Goal: Information Seeking & Learning: Learn about a topic

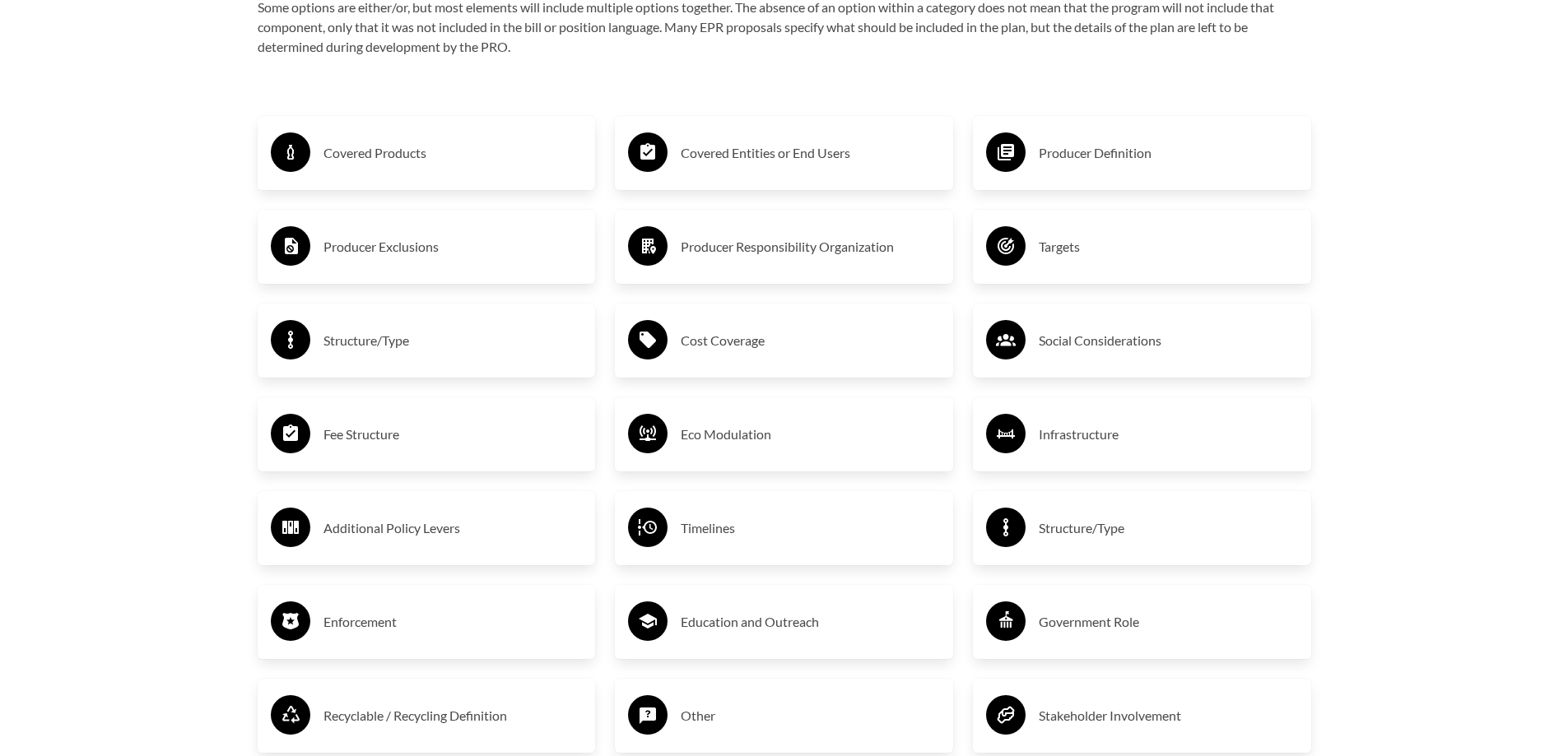
scroll to position [2880, 0]
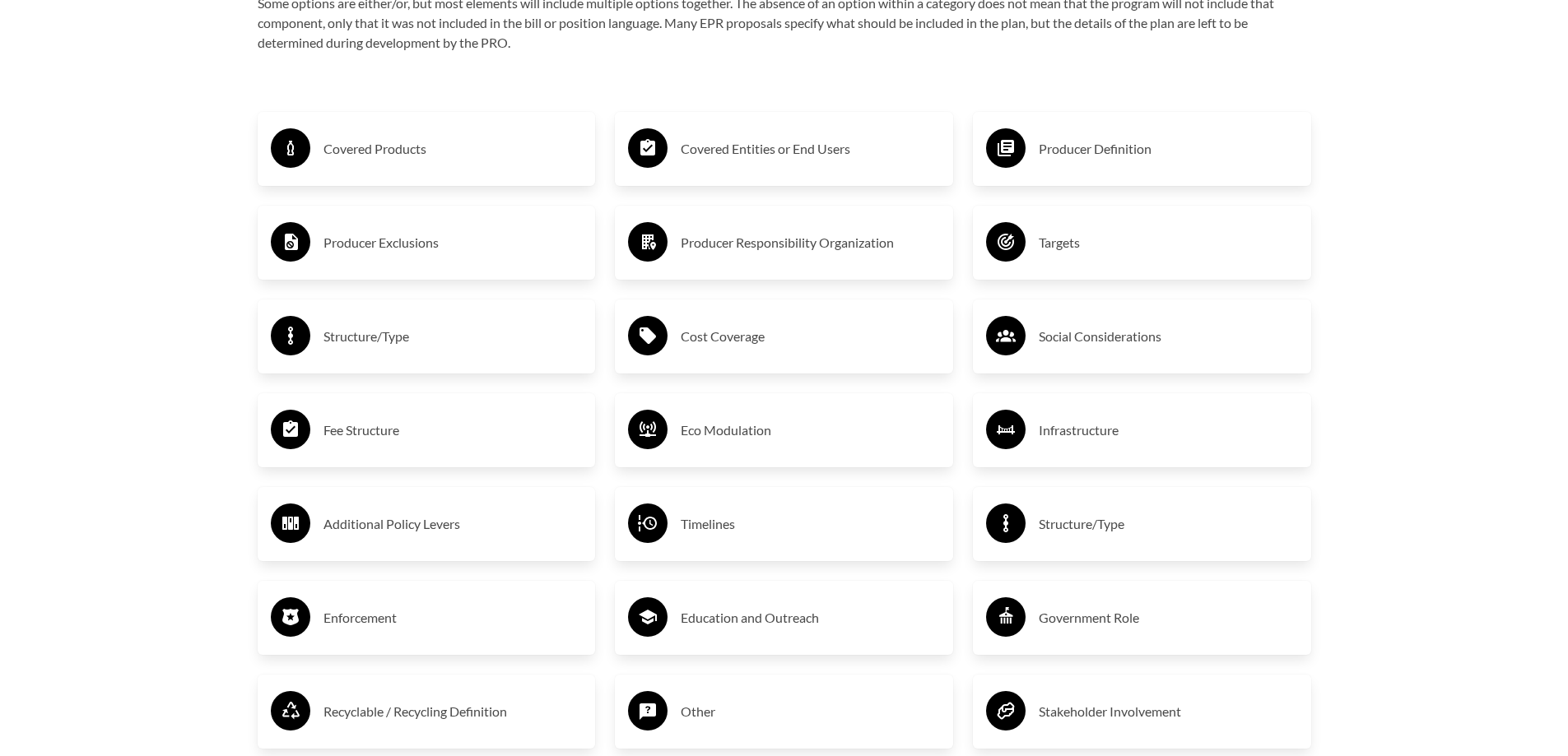
click at [745, 154] on h3 "Covered Entities or End Users" at bounding box center [810, 149] width 259 height 26
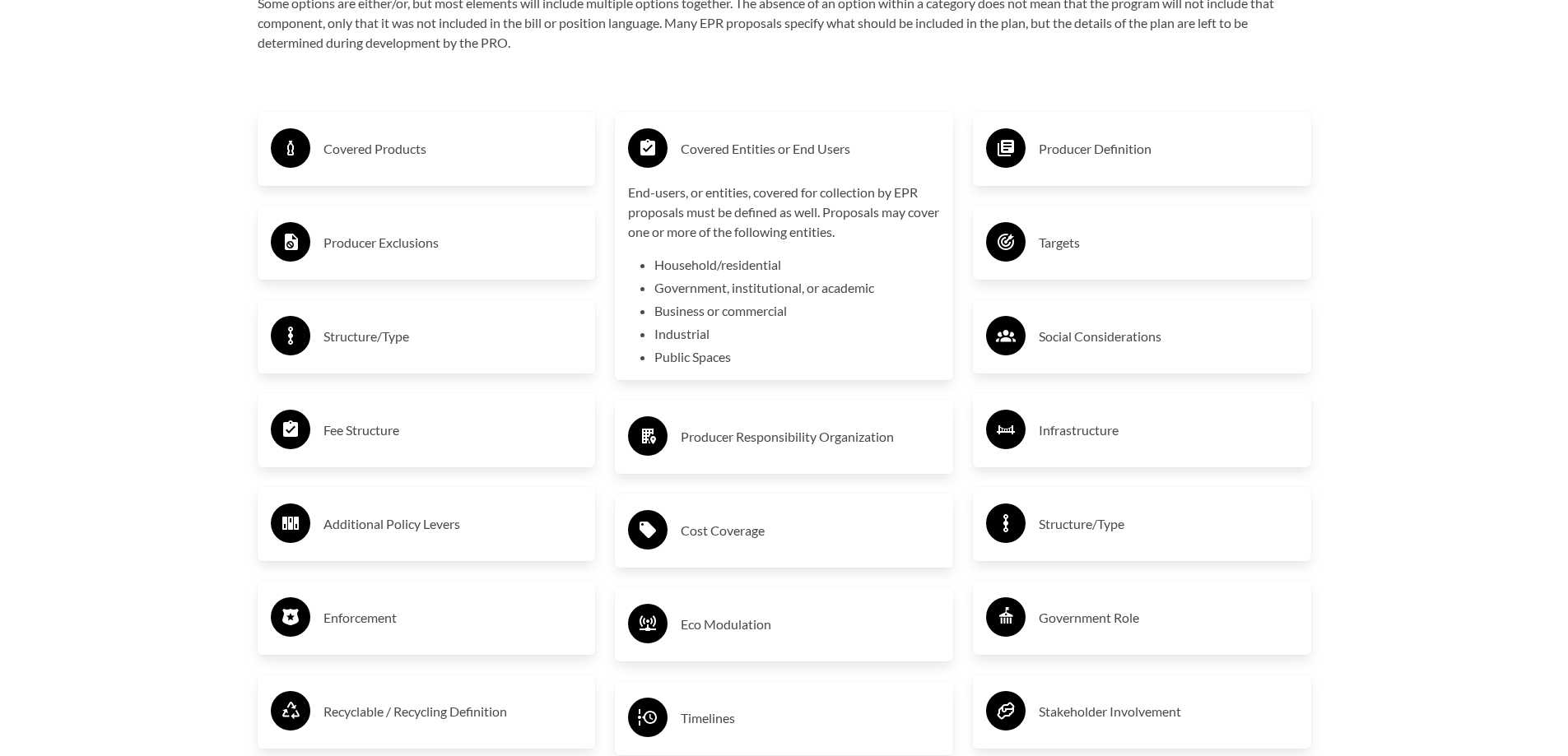
click at [1072, 141] on h3 "Producer Definition" at bounding box center [1168, 149] width 259 height 26
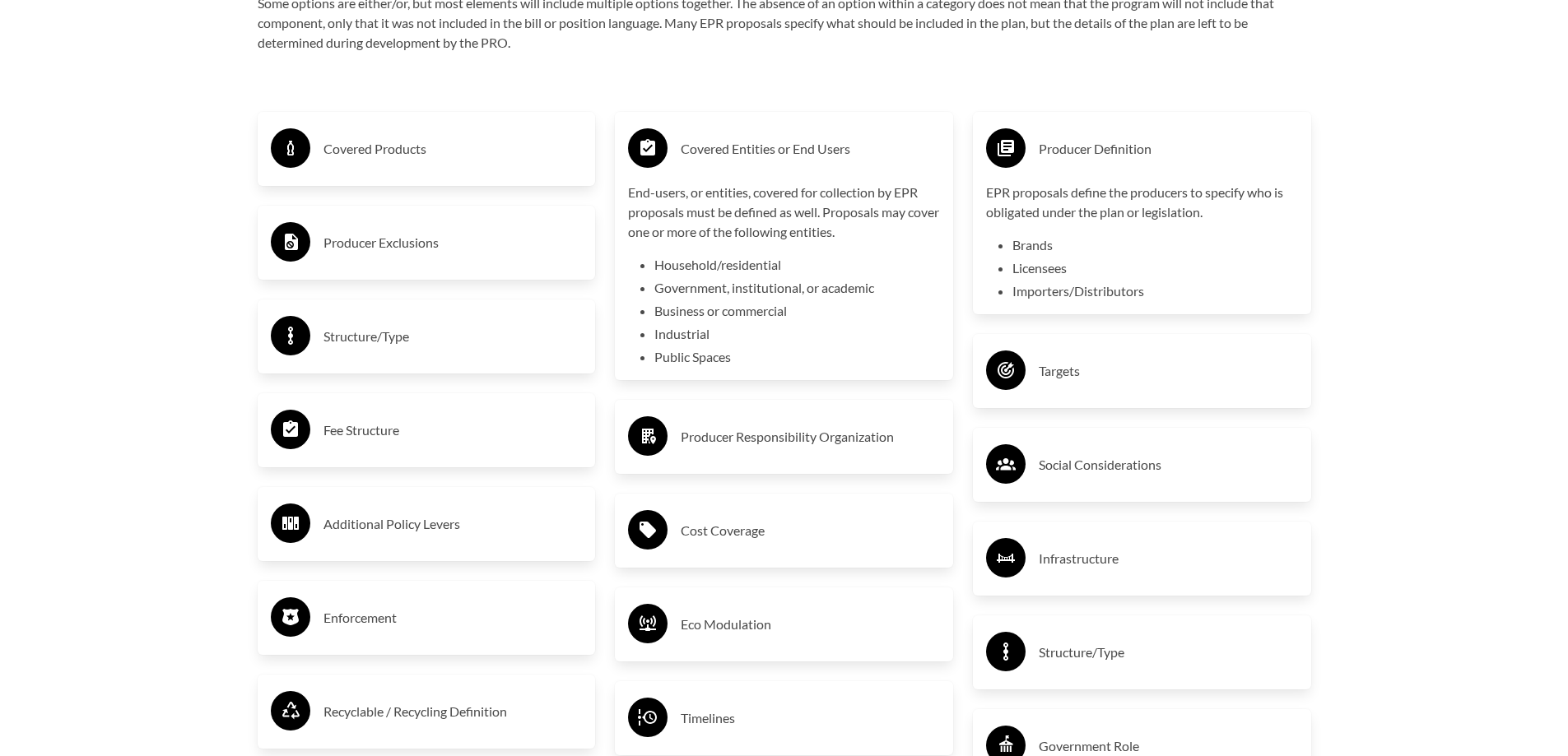
click at [373, 150] on h3 "Covered Products" at bounding box center [452, 149] width 259 height 26
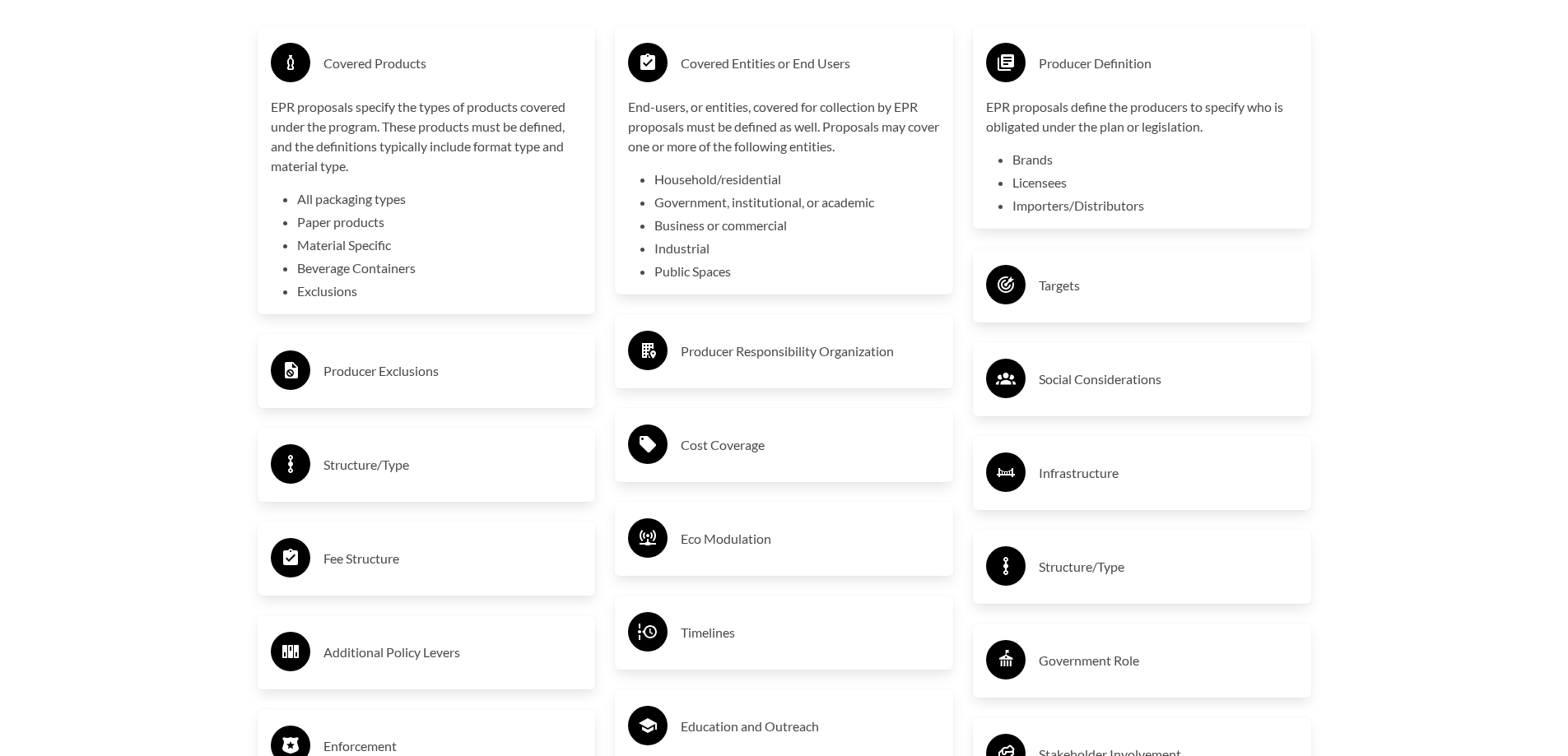
scroll to position [2963, 0]
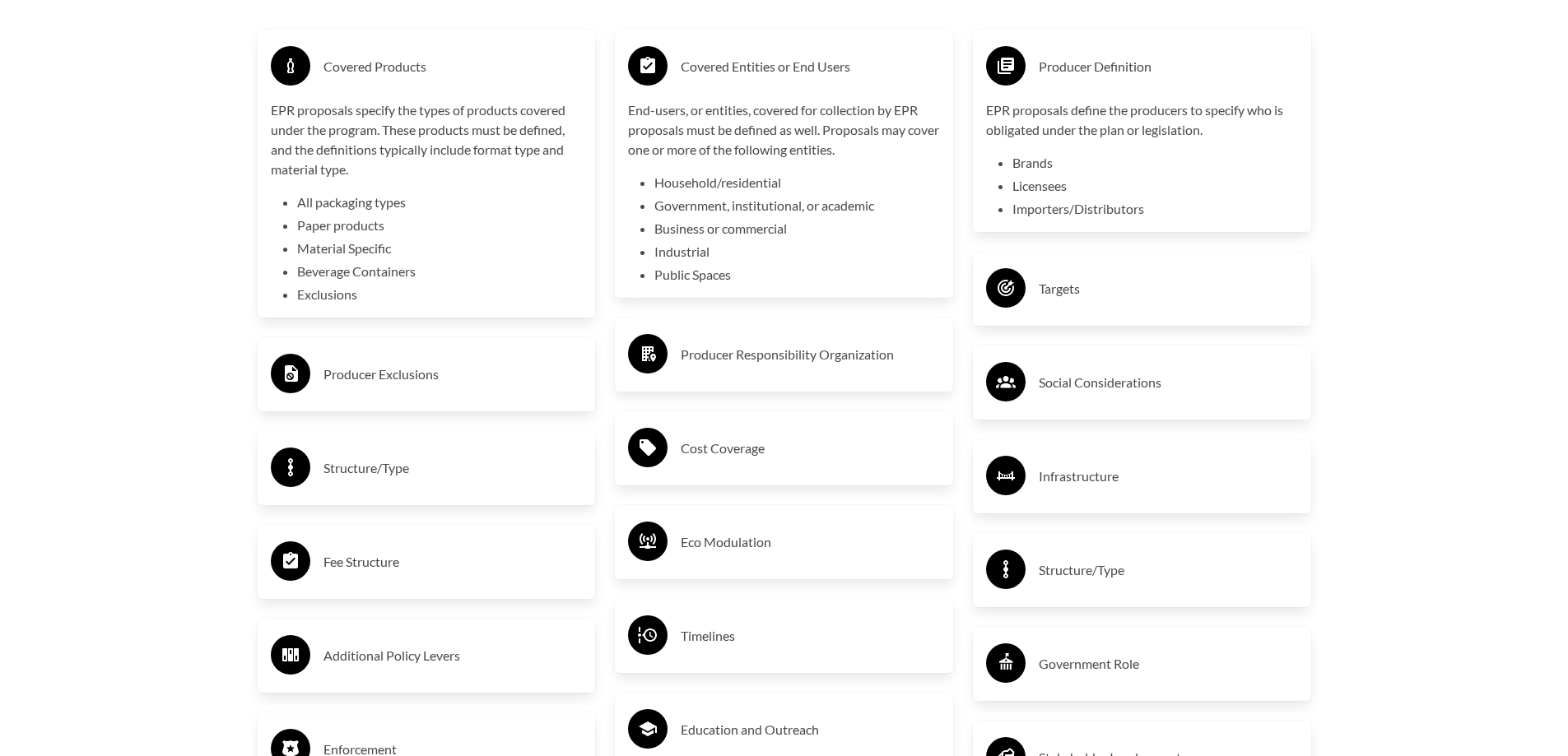
click at [713, 116] on p "End-users, or entities, covered for collection by EPR proposals must be defined…" at bounding box center [784, 130] width 312 height 59
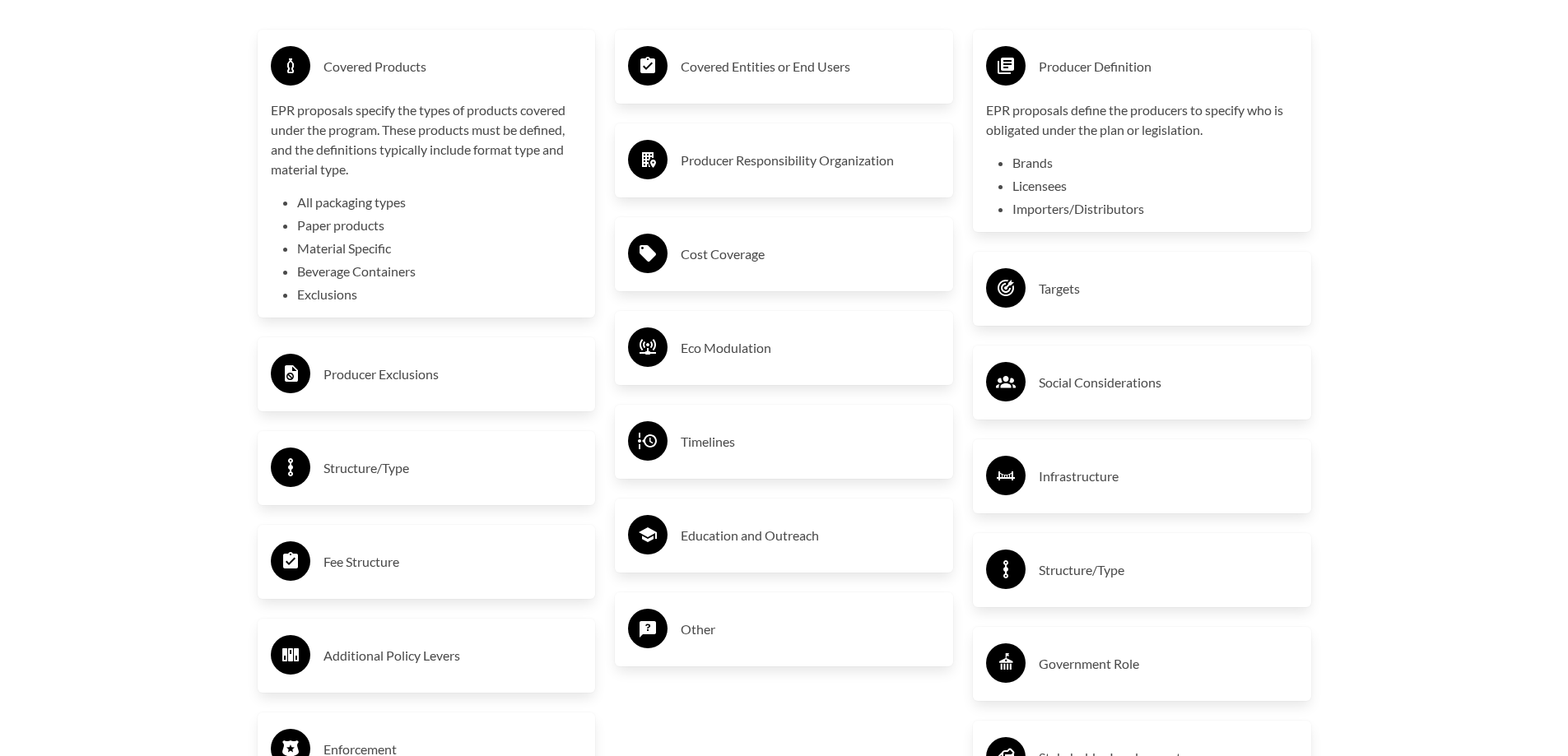
click at [712, 91] on div "Covered Entities or End Users" at bounding box center [784, 66] width 312 height 48
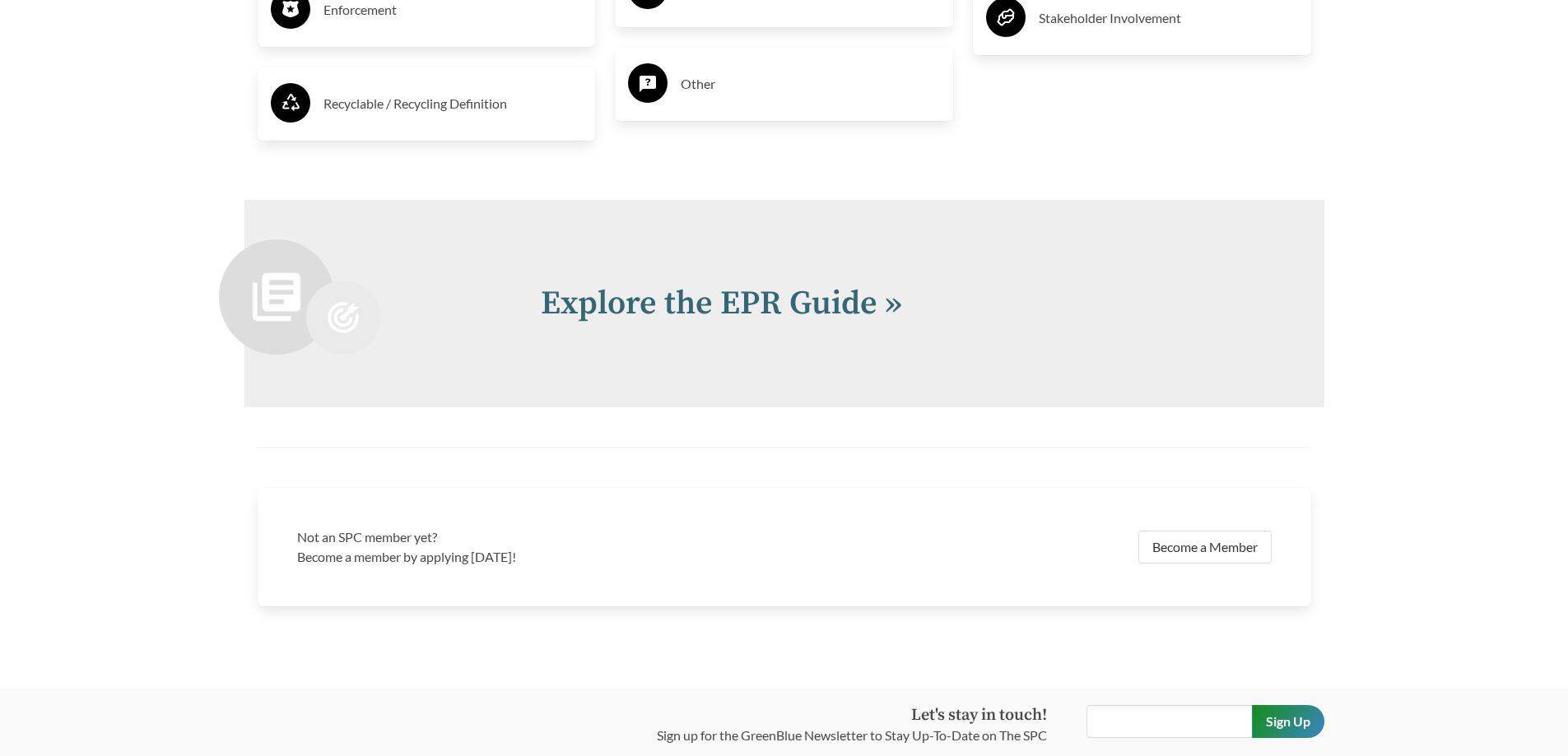
scroll to position [3704, 0]
click at [679, 294] on link "Explore the EPR Guide »" at bounding box center [721, 303] width 361 height 42
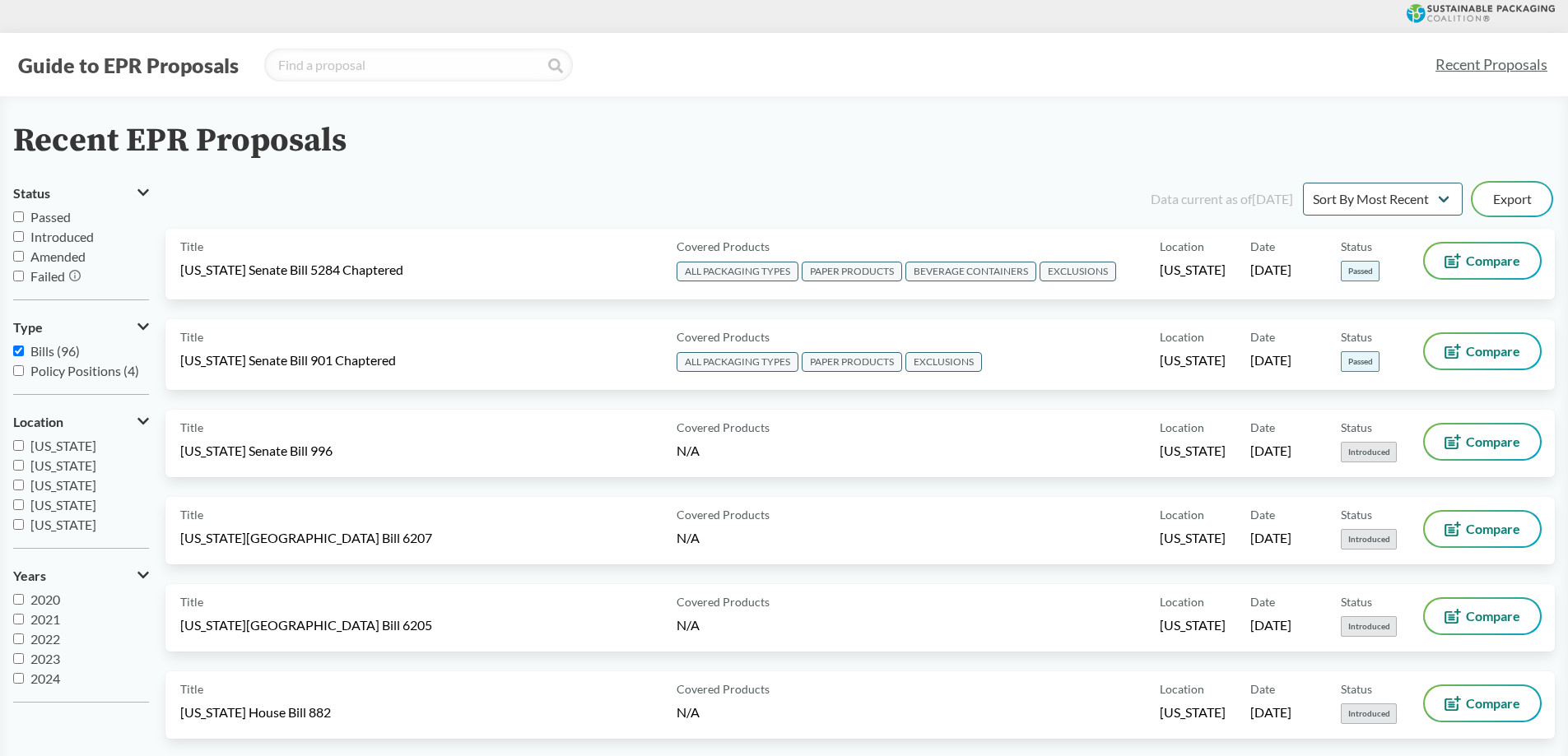
click at [39, 213] on span "Passed" at bounding box center [50, 216] width 41 height 16
click at [24, 213] on input "Passed" at bounding box center [18, 216] width 10 height 10
checkbox input "true"
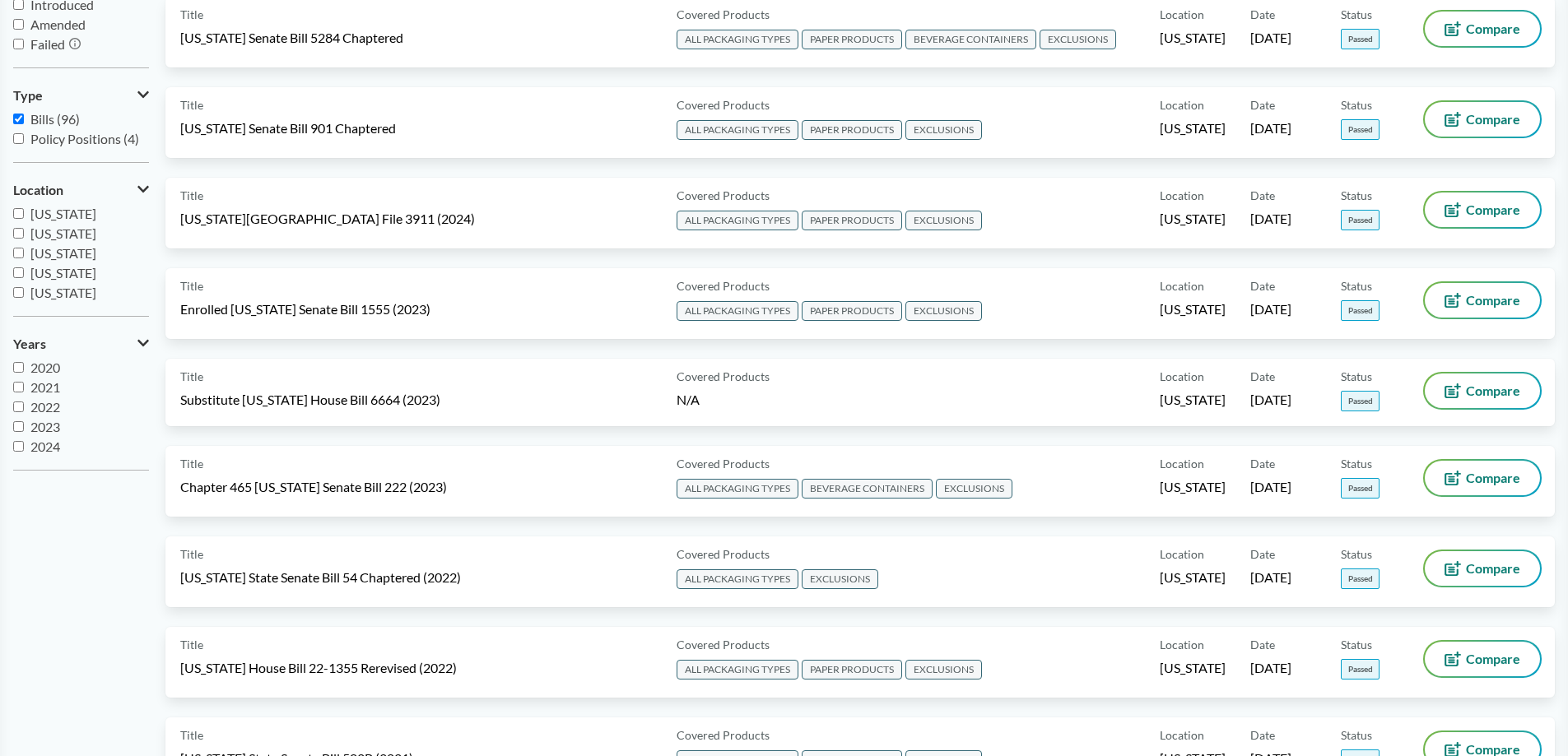
scroll to position [247, 0]
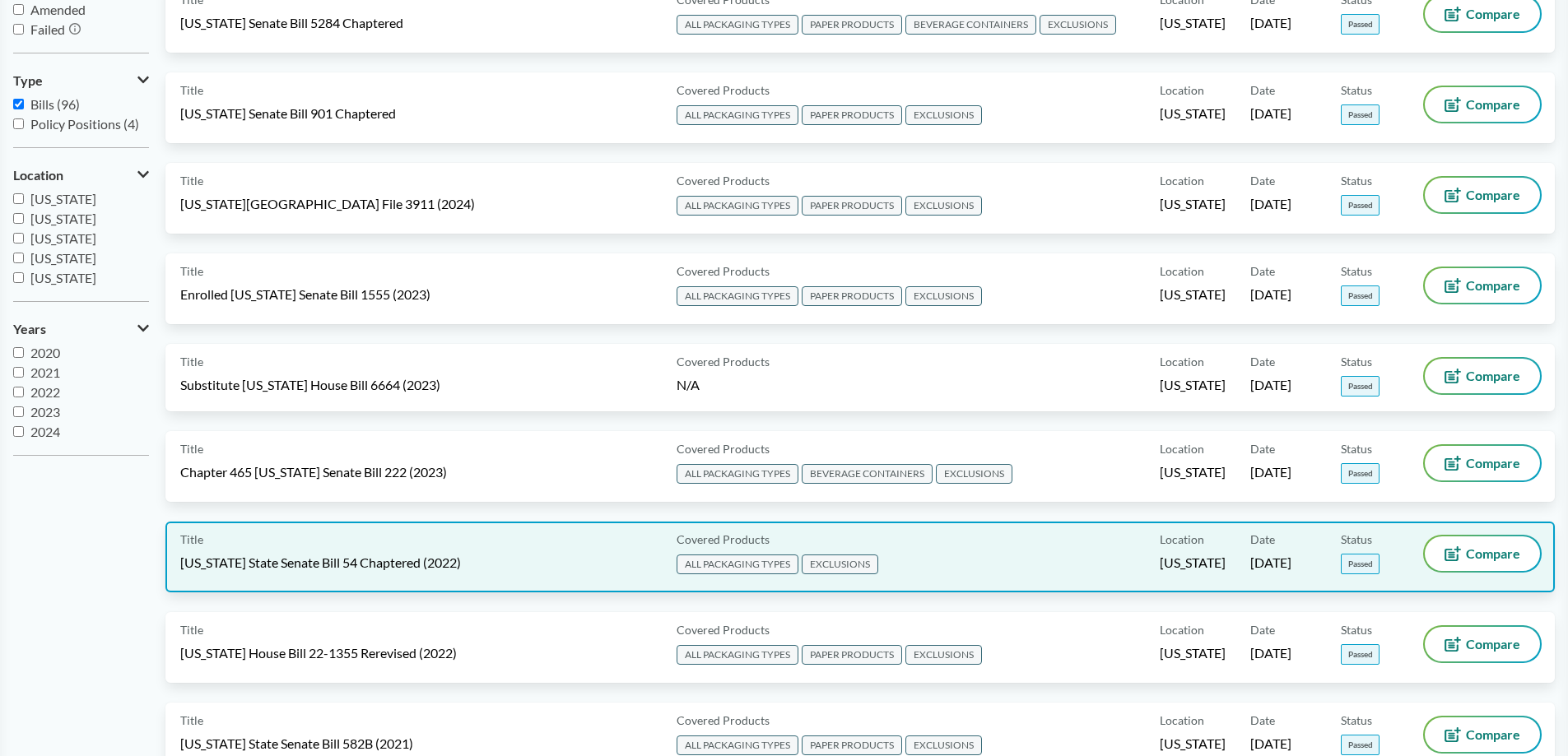
click at [288, 547] on div "Title California State Senate Bill 54 Chaptered (2022)" at bounding box center [424, 558] width 489 height 42
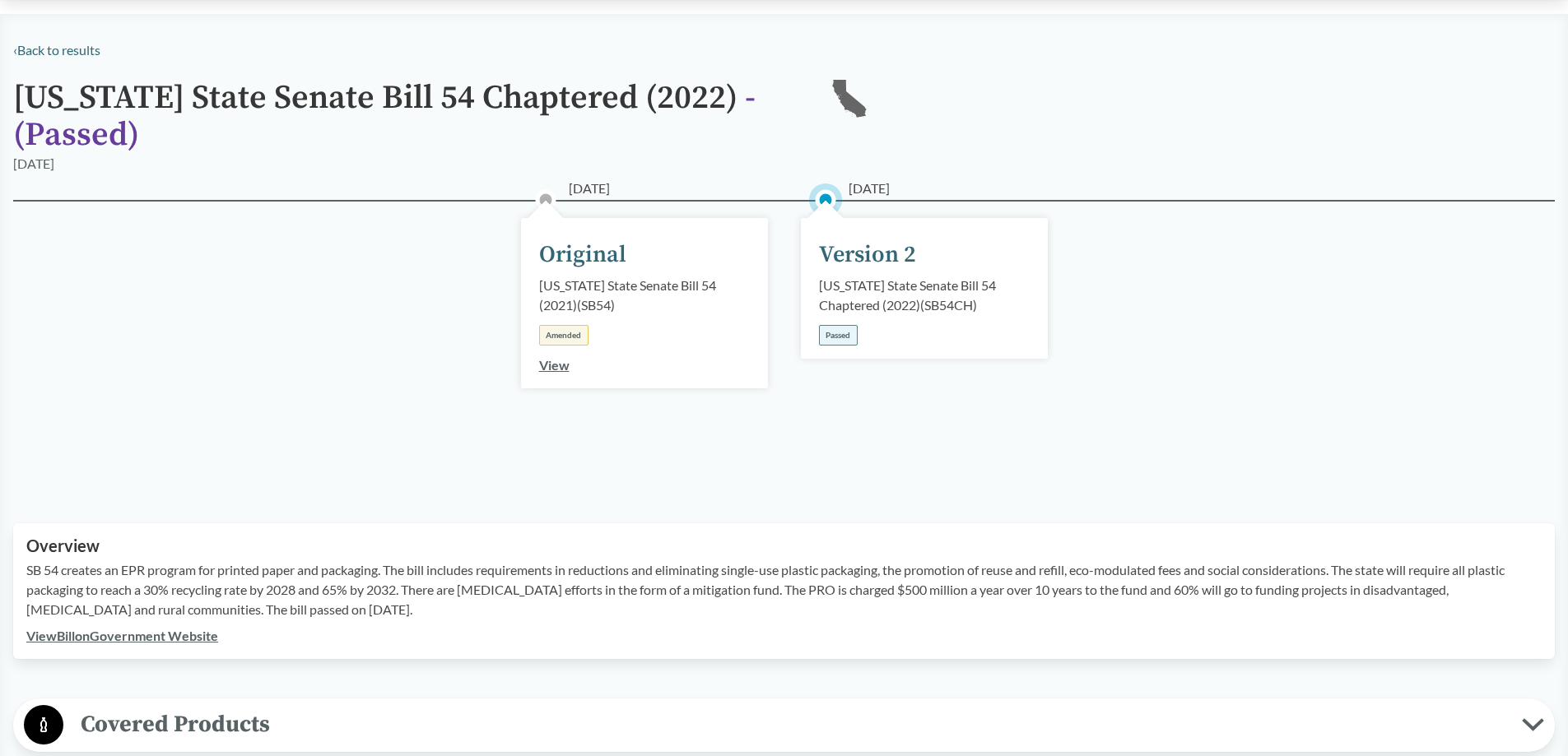
scroll to position [165, 0]
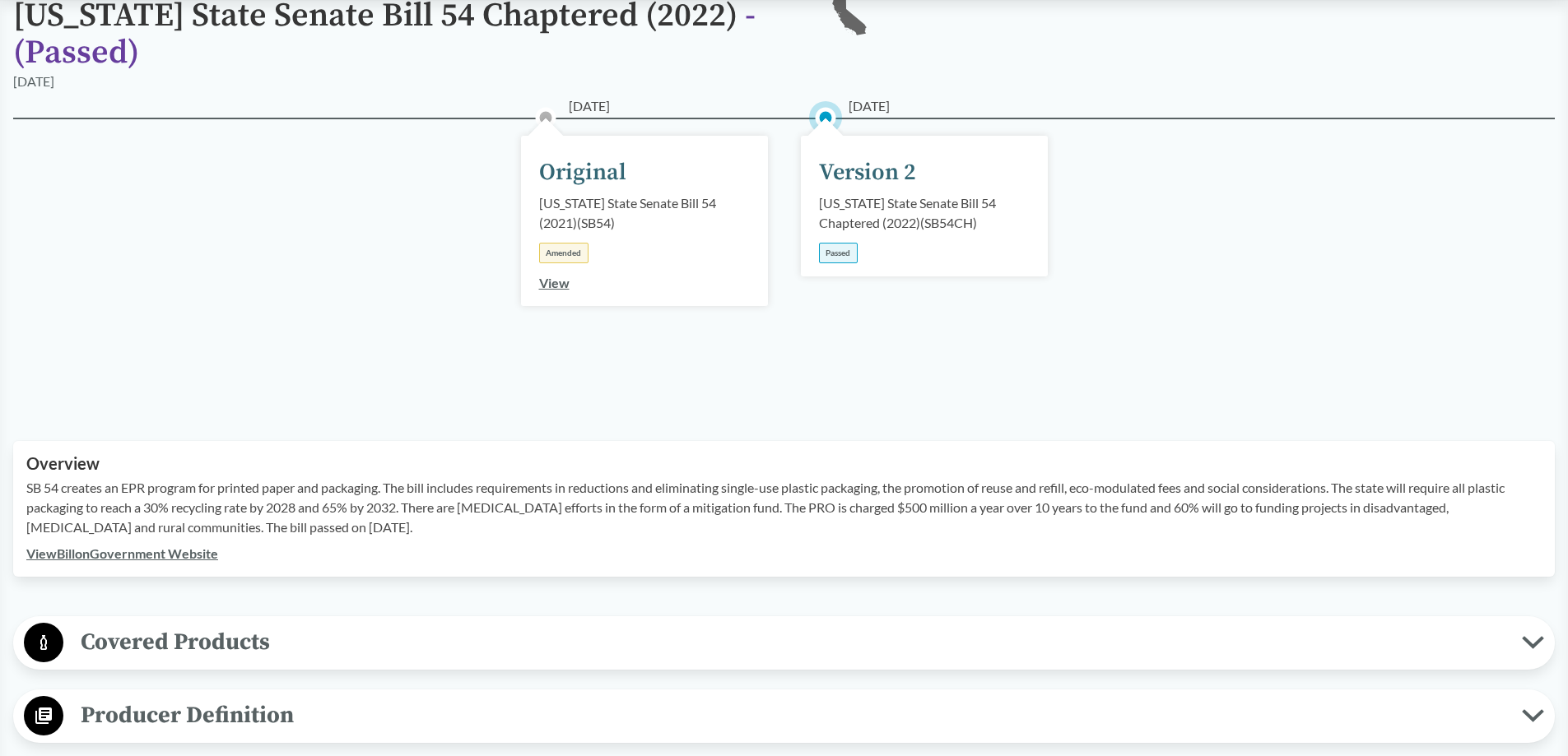
click at [179, 552] on link "View Bill on Government Website" at bounding box center [121, 553] width 191 height 16
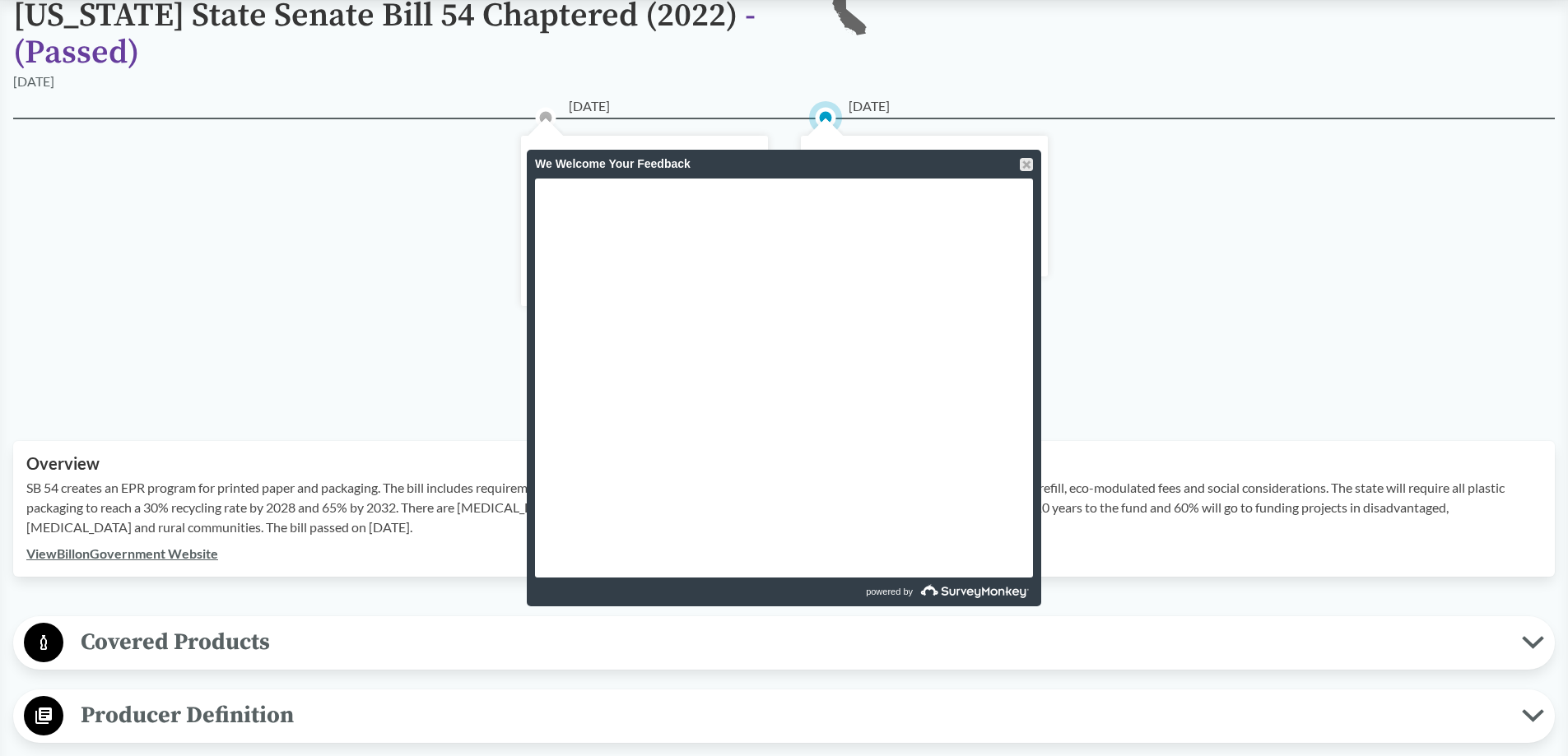
click at [1033, 164] on div "We Welcome Your Feedback" at bounding box center [784, 164] width 515 height 29
click at [1276, 184] on div "02/25/2021 Original California State Senate Bill 54 (2021) ( SB54 ) Amended Vie…" at bounding box center [784, 260] width 1542 height 284
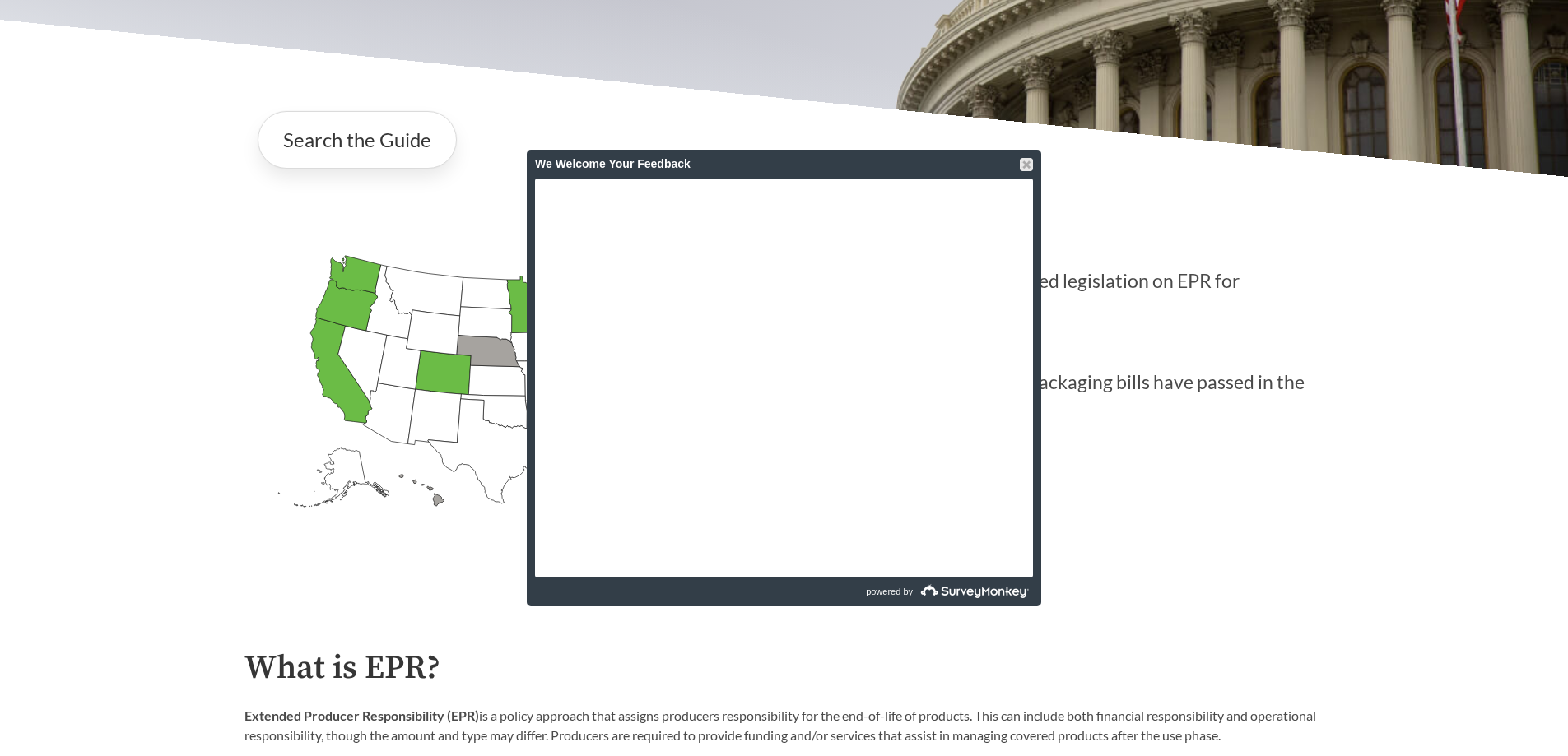
scroll to position [576, 0]
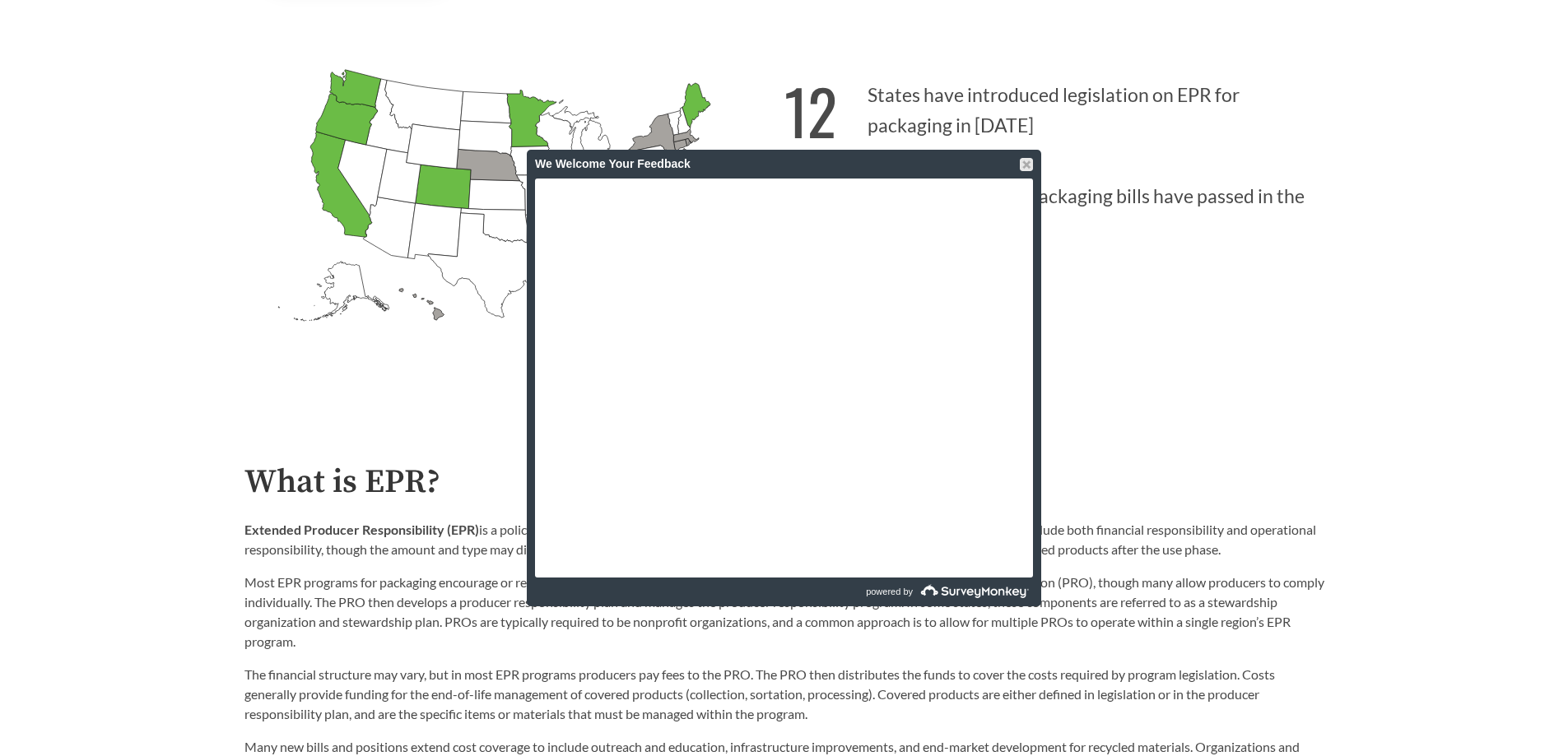
click at [349, 196] on icon "California Passed: 1" at bounding box center [340, 184] width 62 height 106
click at [1029, 164] on div at bounding box center [1026, 164] width 13 height 13
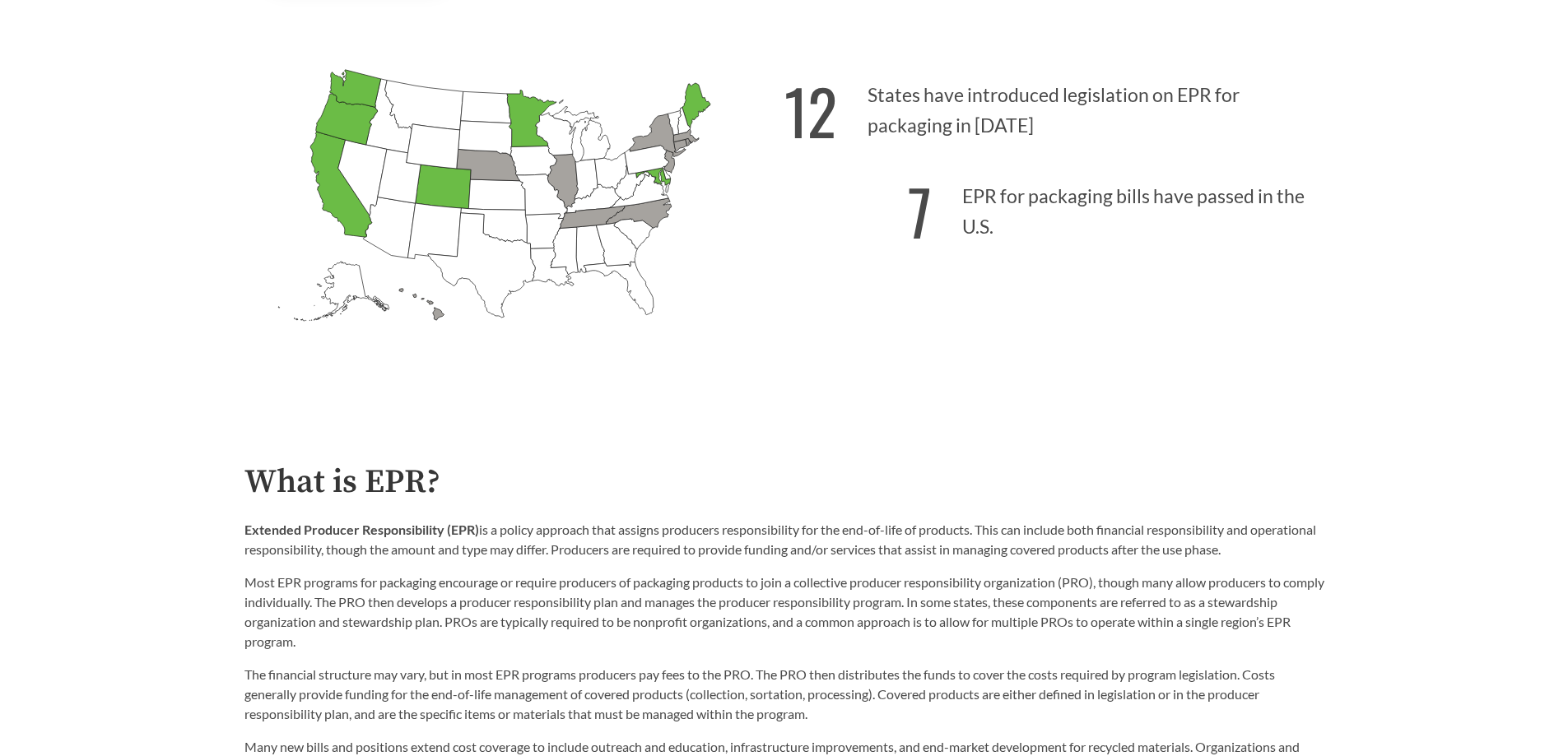
click at [341, 193] on icon "California Passed: 1" at bounding box center [340, 184] width 62 height 106
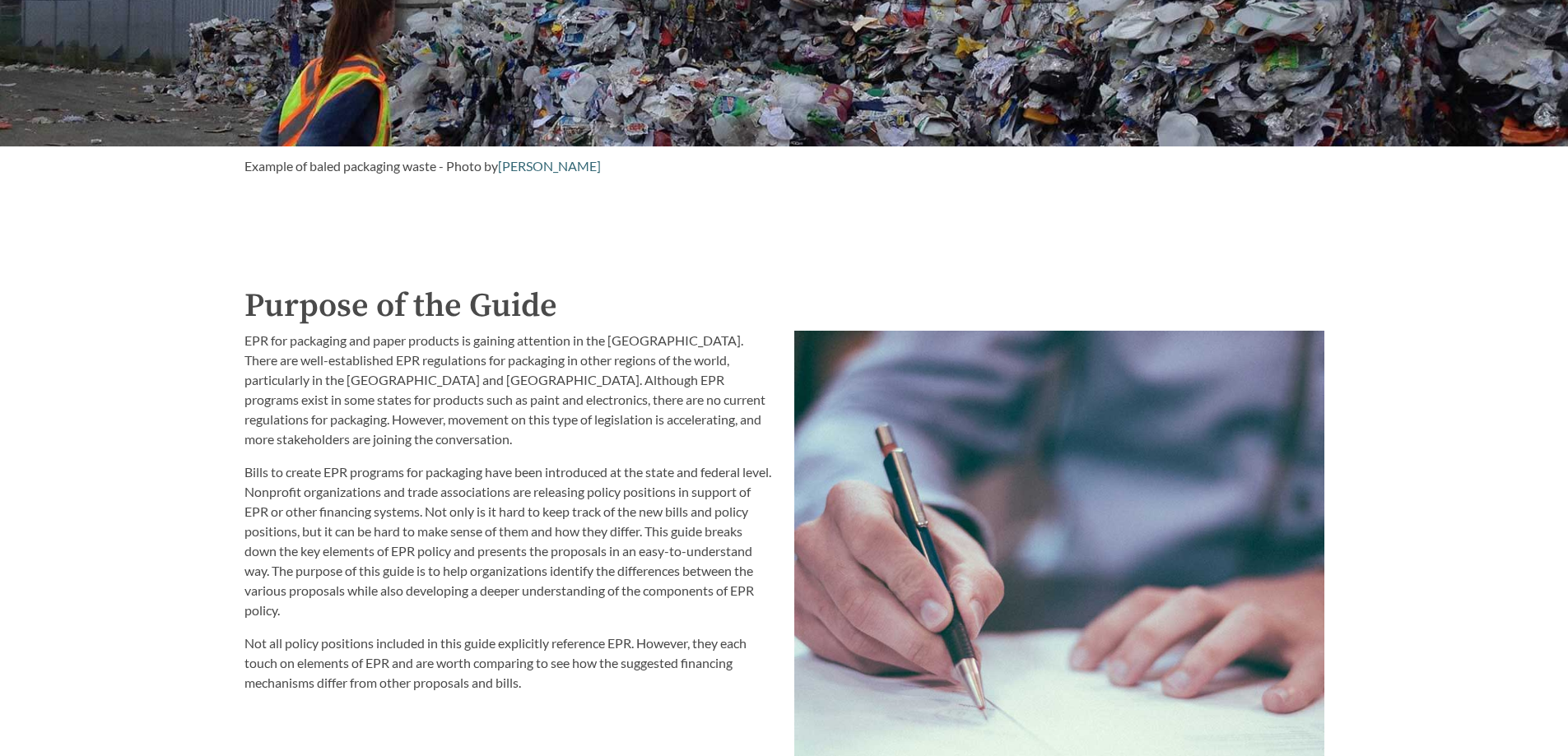
scroll to position [1811, 0]
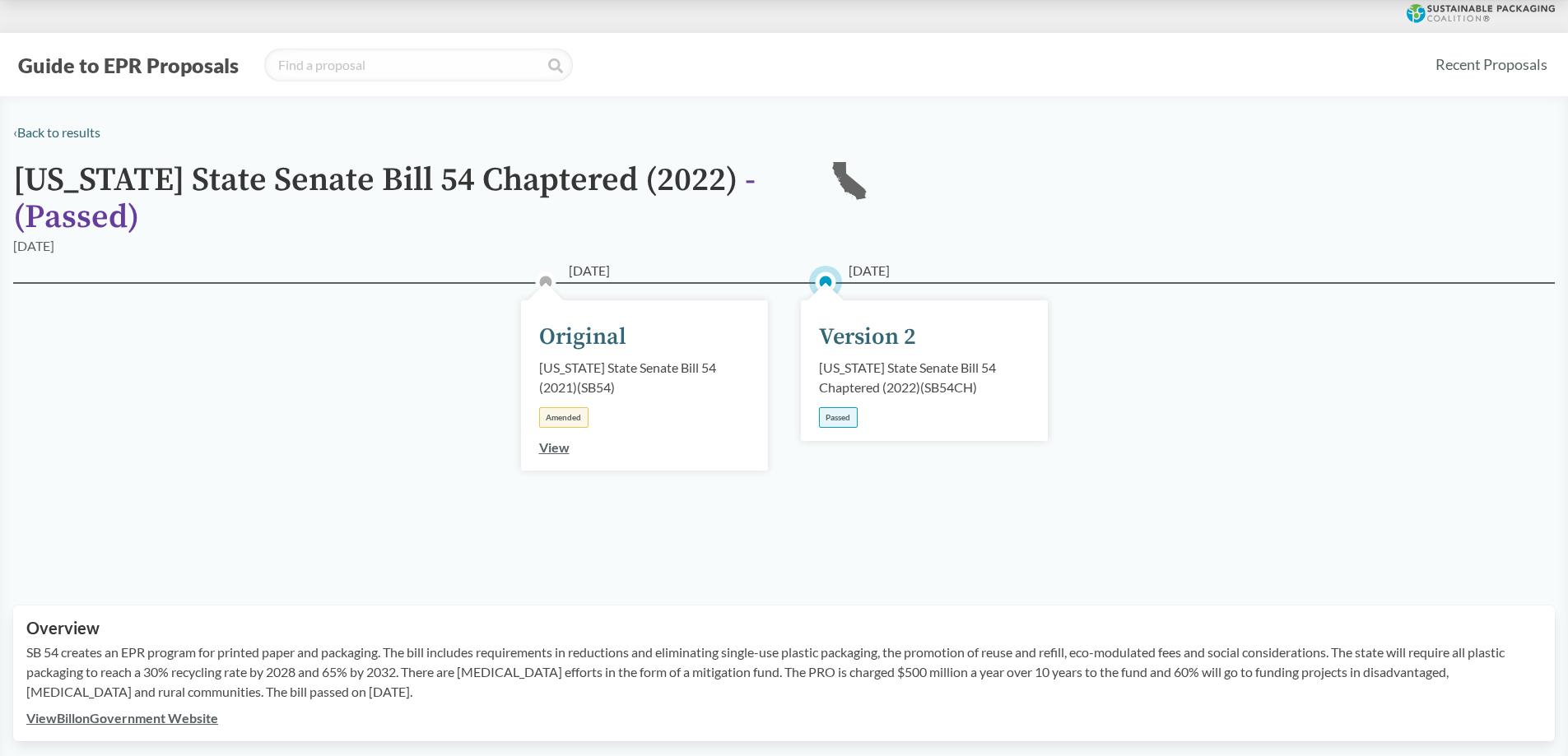
scroll to position [240, 0]
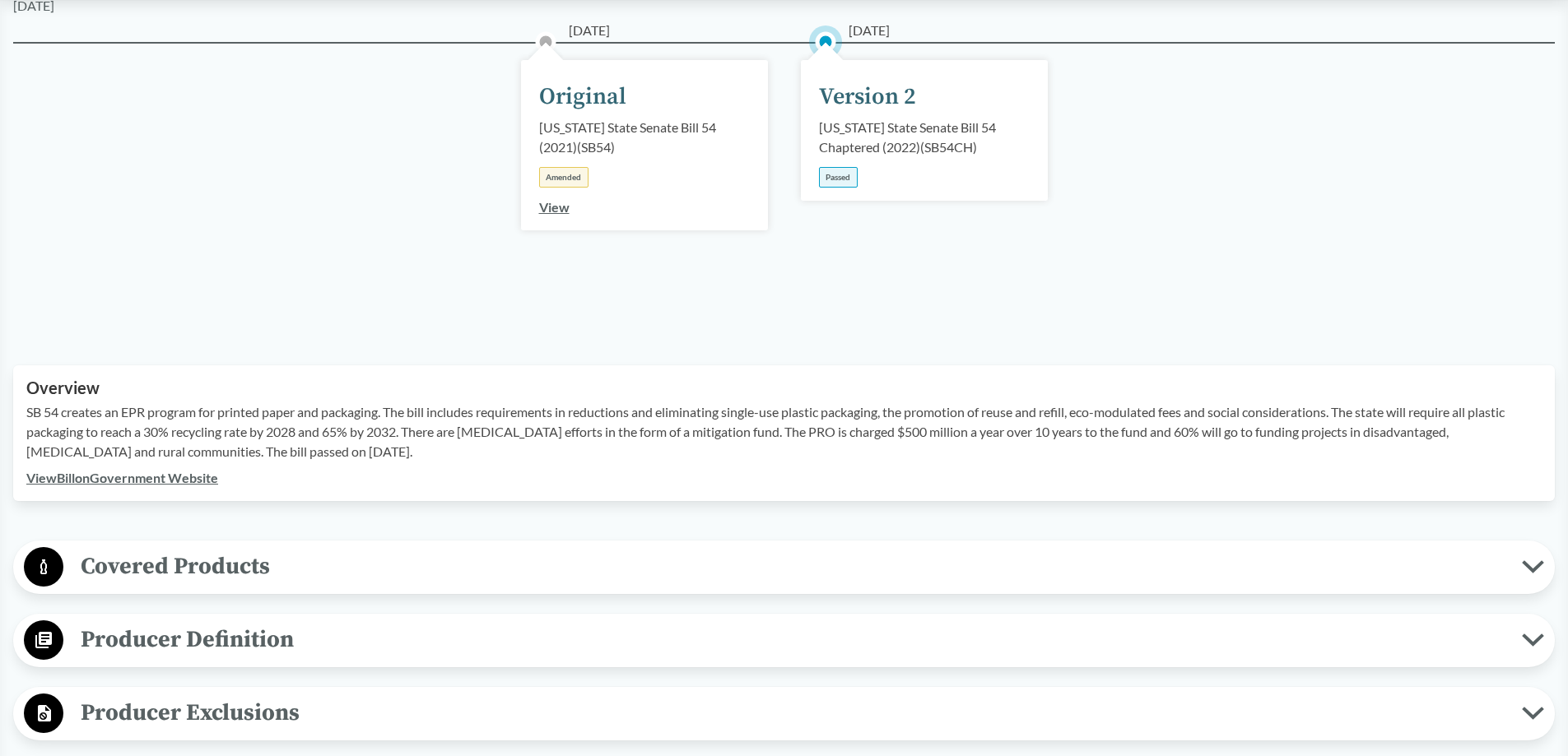
click at [1246, 578] on span "Covered Products" at bounding box center [793, 566] width 1459 height 37
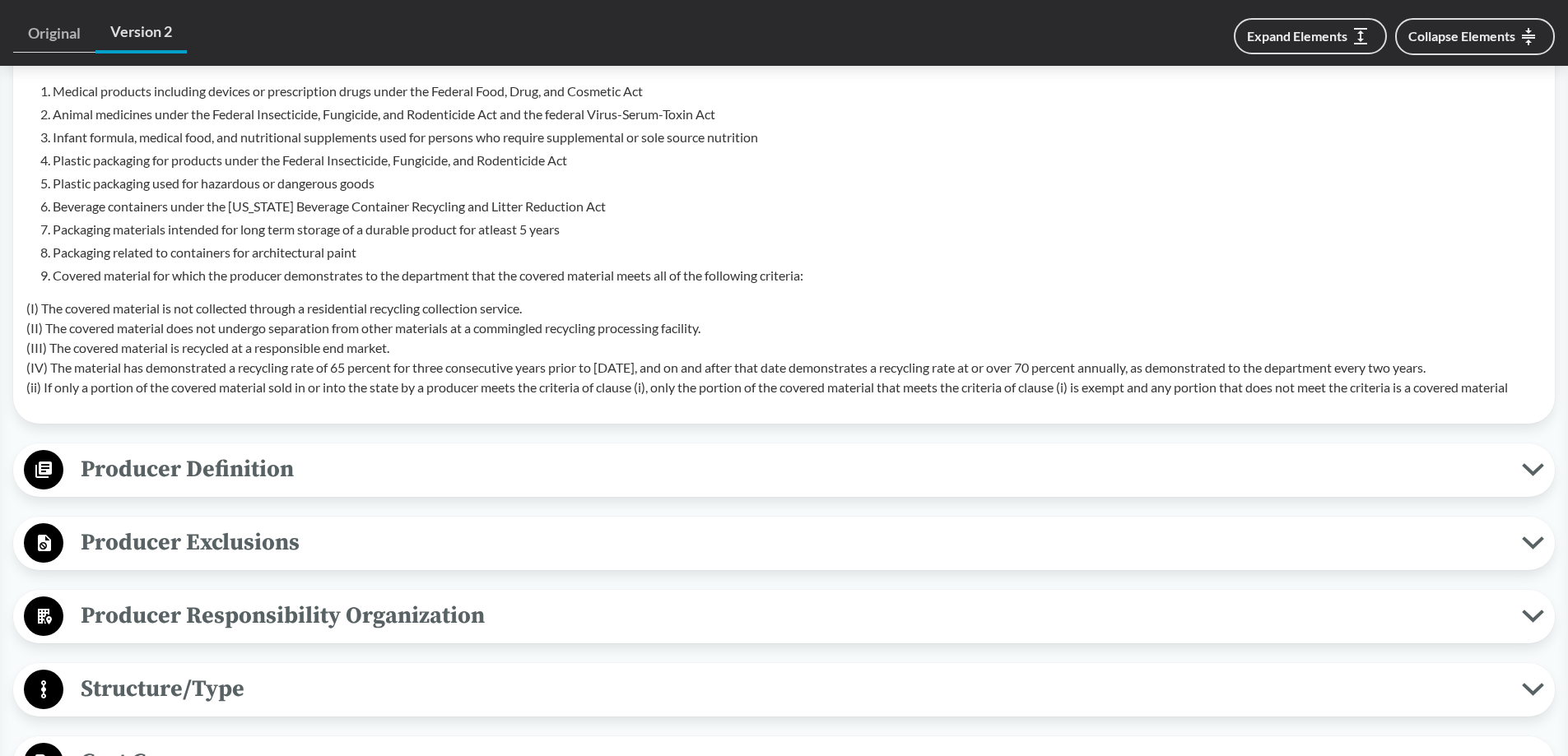
scroll to position [981, 0]
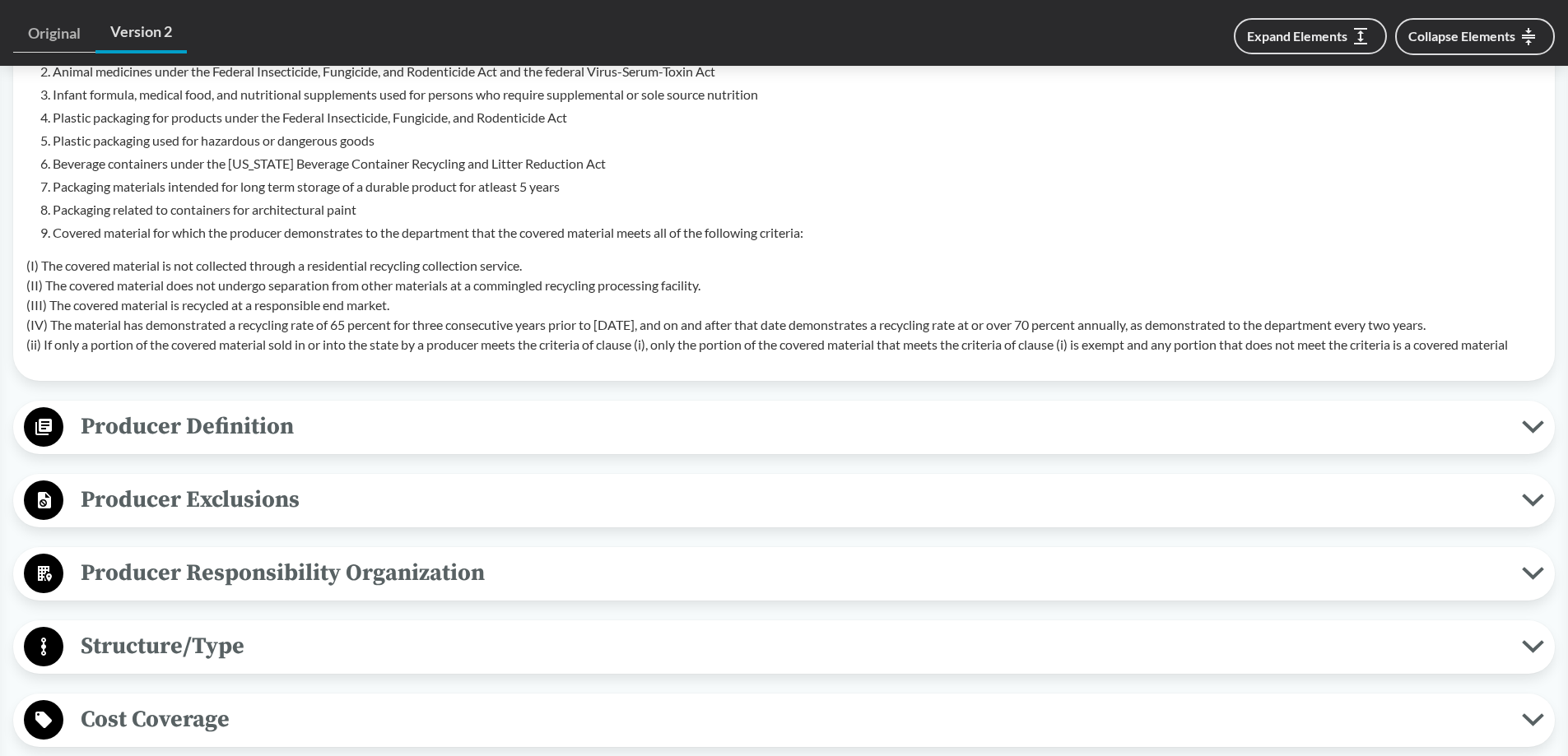
click at [704, 423] on span "Producer Definition" at bounding box center [793, 426] width 1459 height 37
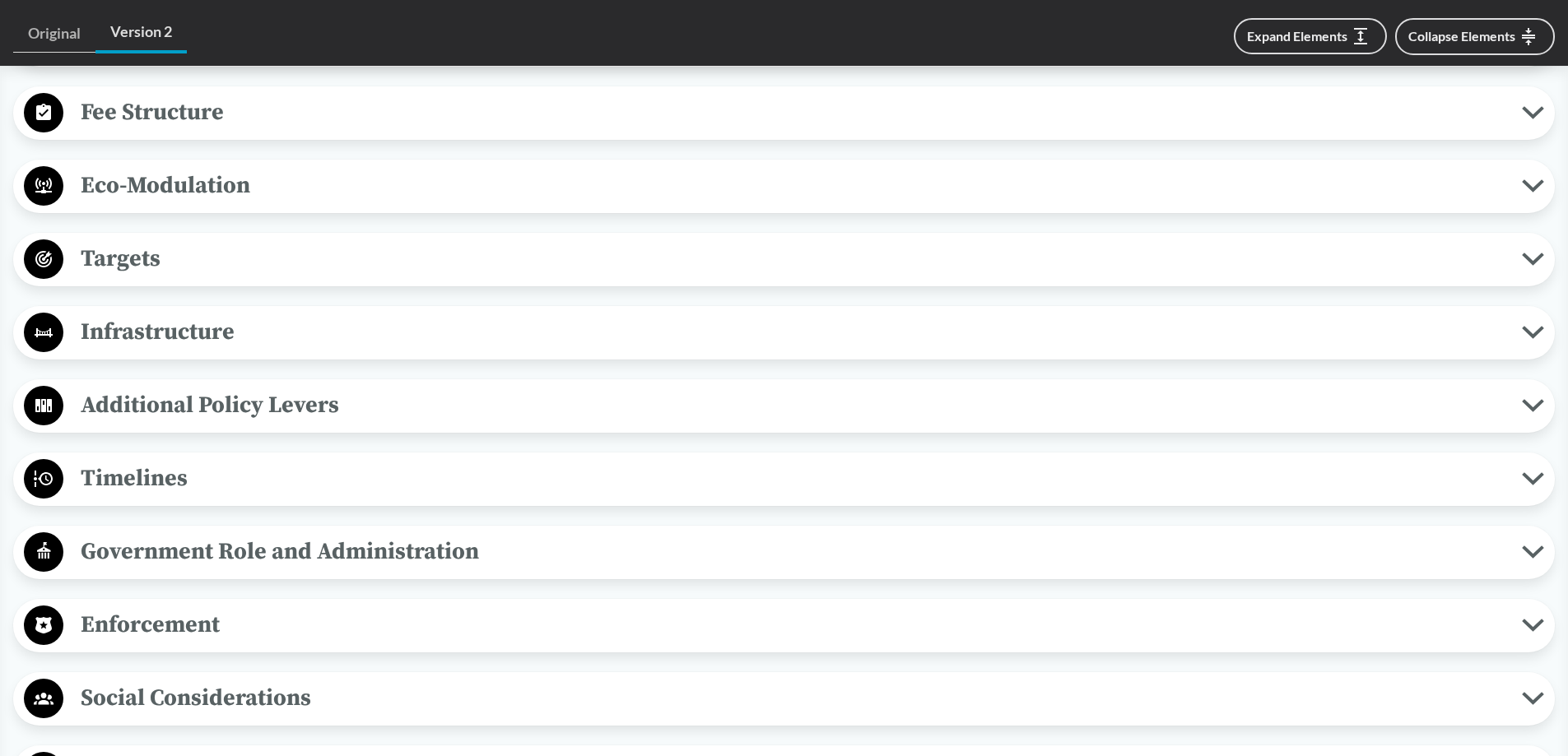
scroll to position [2133, 0]
